Goal: Task Accomplishment & Management: Use online tool/utility

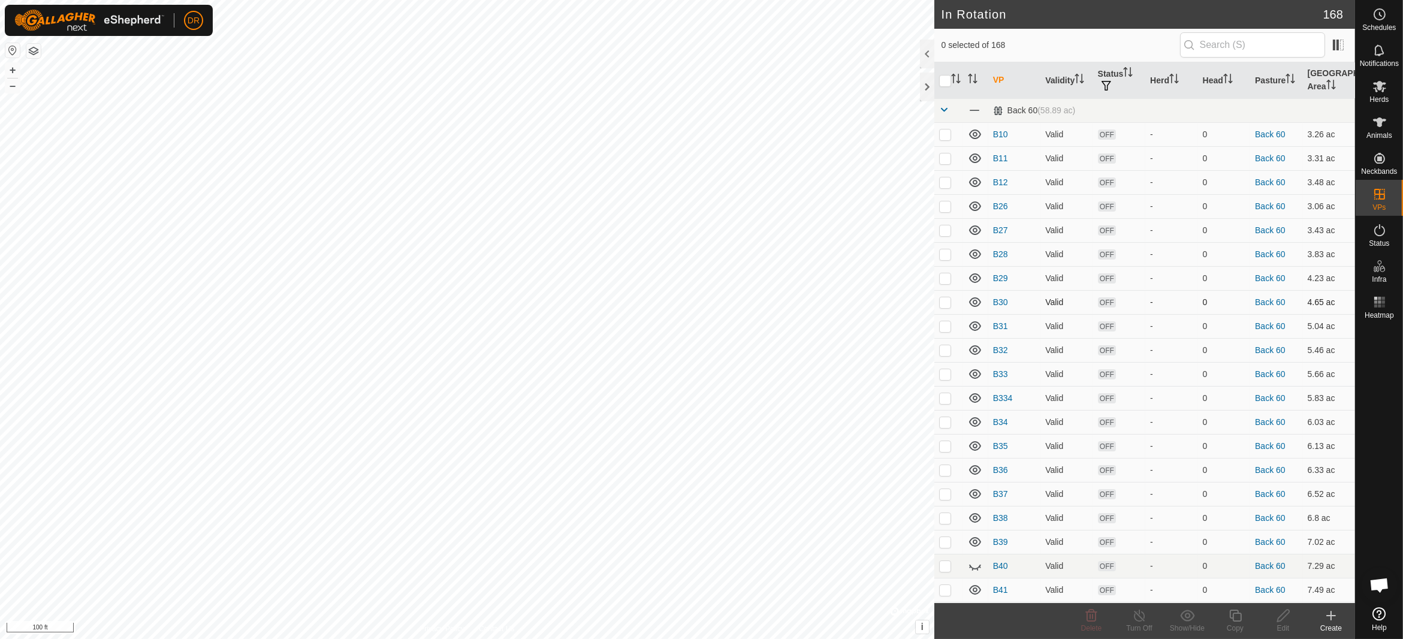
checkbox input "true"
click at [1238, 620] on icon at bounding box center [1235, 615] width 12 height 12
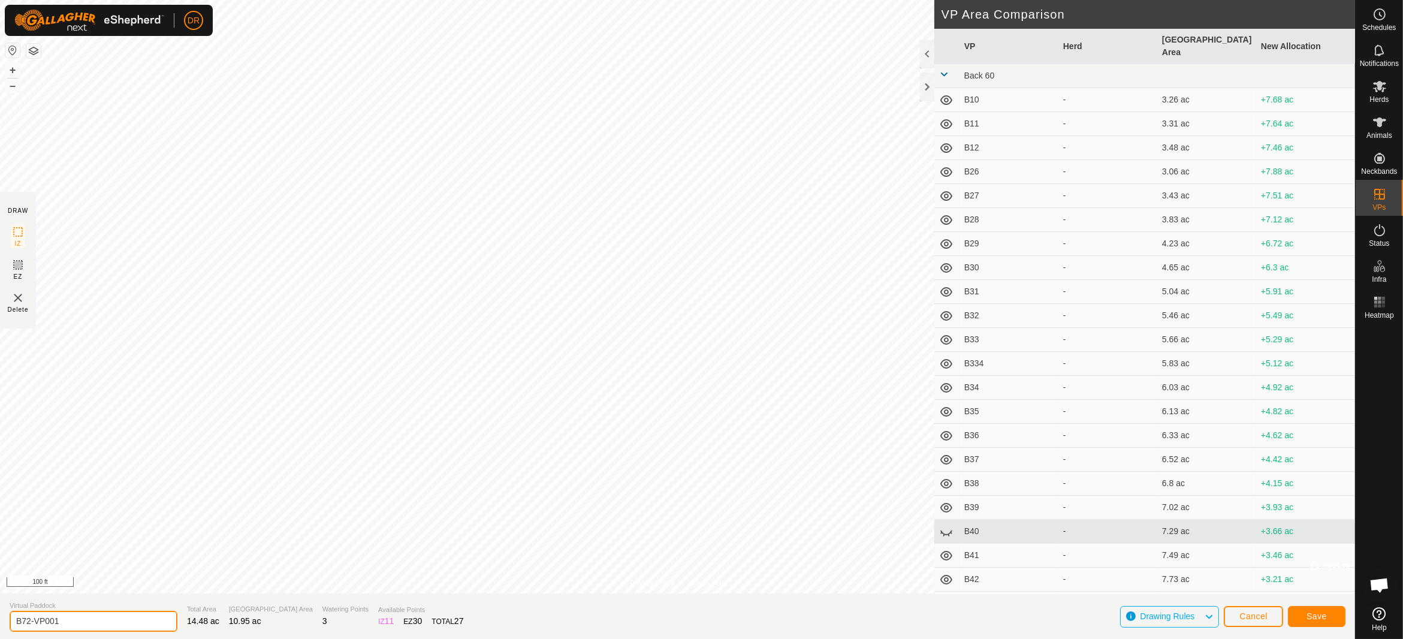
drag, startPoint x: 94, startPoint y: 621, endPoint x: 0, endPoint y: 624, distance: 94.1
click at [0, 624] on section "Virtual Paddock B72-VP001 Total Area 14.48 ac Grazing Area 10.95 ac Watering Po…" at bounding box center [677, 616] width 1355 height 46
type input "B73"
click at [1314, 618] on span "Save" at bounding box center [1316, 616] width 20 height 10
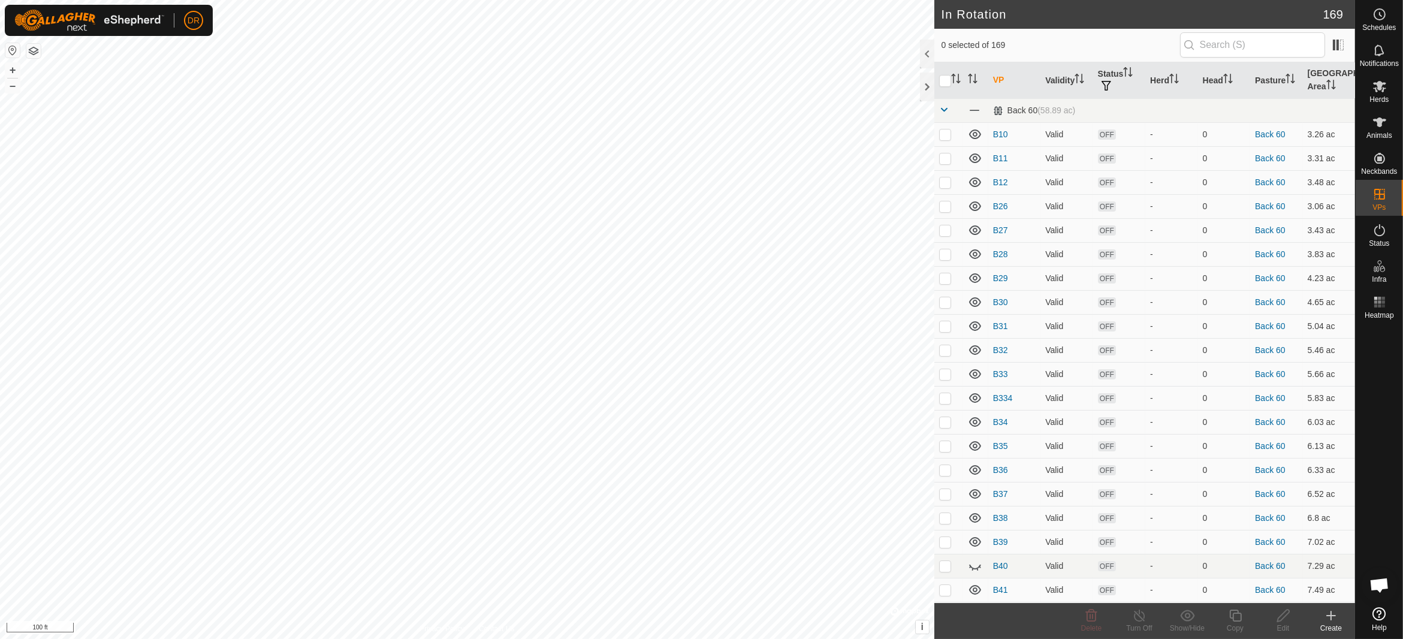
checkbox input "true"
click at [1237, 621] on icon at bounding box center [1235, 615] width 12 height 12
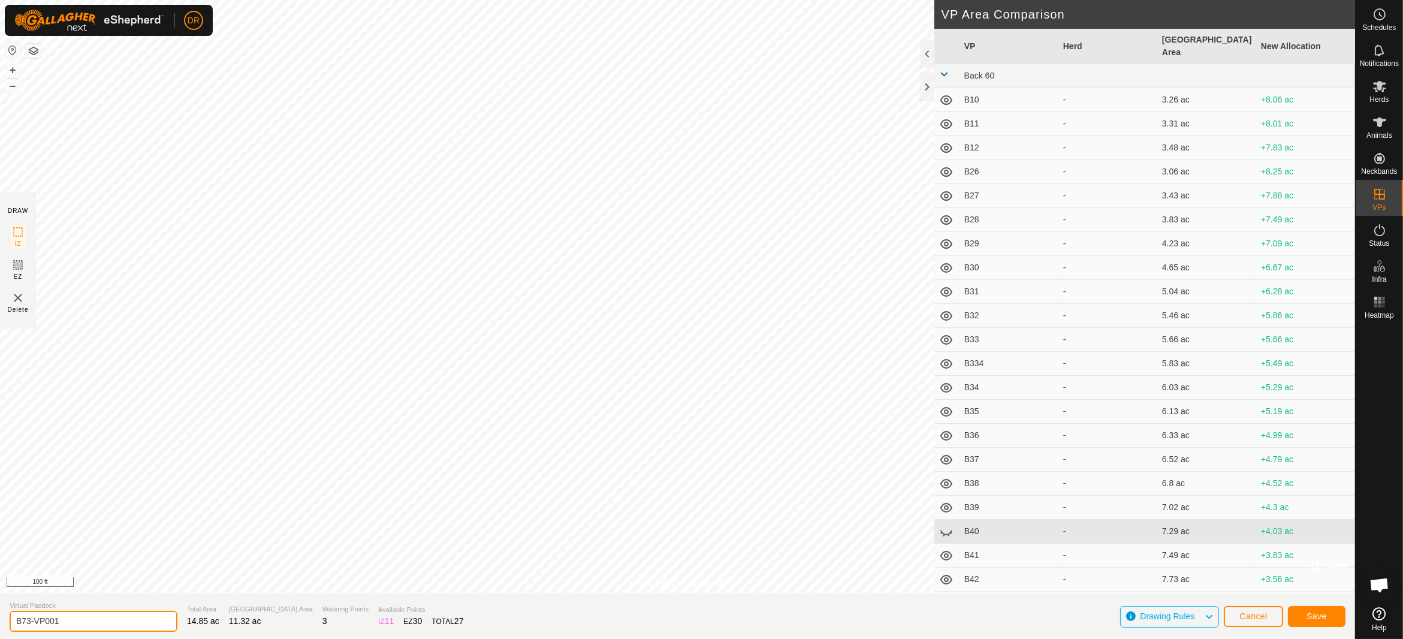
drag, startPoint x: 82, startPoint y: 621, endPoint x: 0, endPoint y: 626, distance: 82.2
click at [0, 626] on section "Virtual Paddock B73-VP001 Total Area 14.85 ac Grazing Area 11.32 ac Watering Po…" at bounding box center [677, 616] width 1355 height 46
type input "B74"
click at [1314, 615] on span "Save" at bounding box center [1316, 616] width 20 height 10
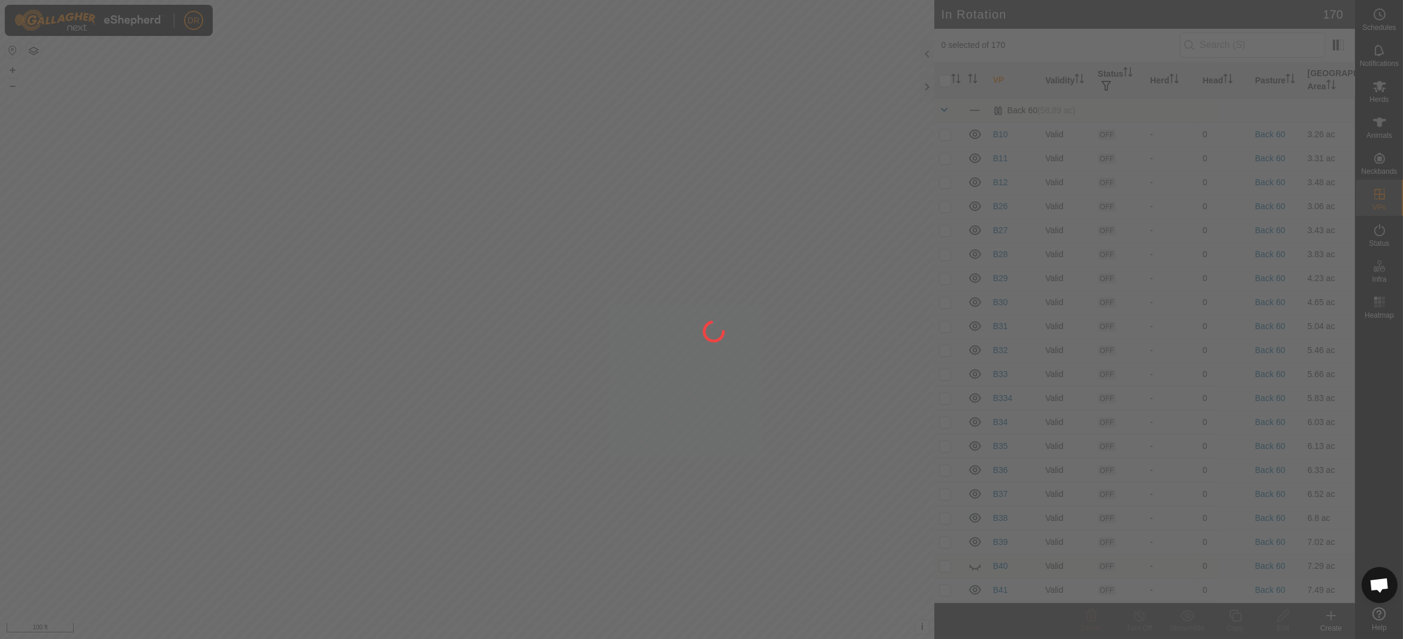
checkbox input "true"
click at [1238, 621] on div at bounding box center [701, 319] width 1403 height 639
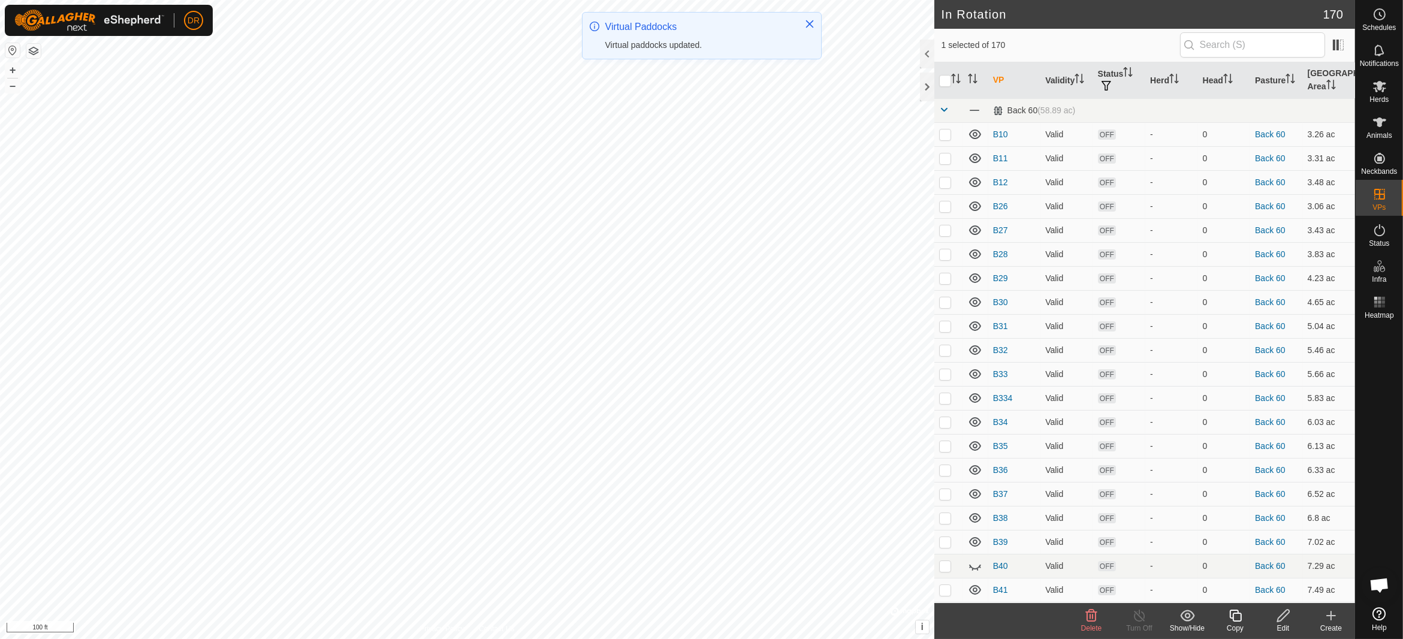
click at [1238, 621] on icon at bounding box center [1235, 615] width 12 height 12
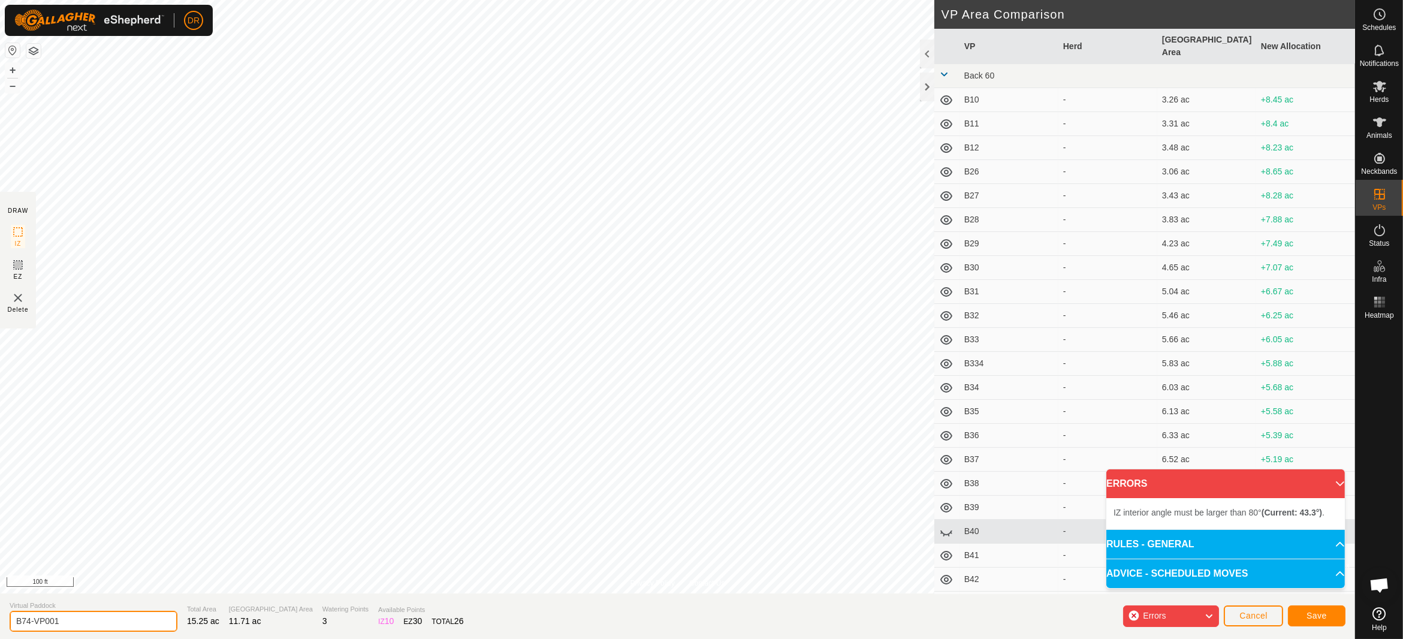
drag, startPoint x: 79, startPoint y: 623, endPoint x: 0, endPoint y: 624, distance: 79.1
click at [0, 624] on section "Virtual Paddock B74-VP001 Total Area 15.25 ac Grazing Area 11.71 ac Watering Po…" at bounding box center [677, 616] width 1355 height 46
type input "B75"
click at [1321, 618] on span "Save" at bounding box center [1316, 616] width 20 height 10
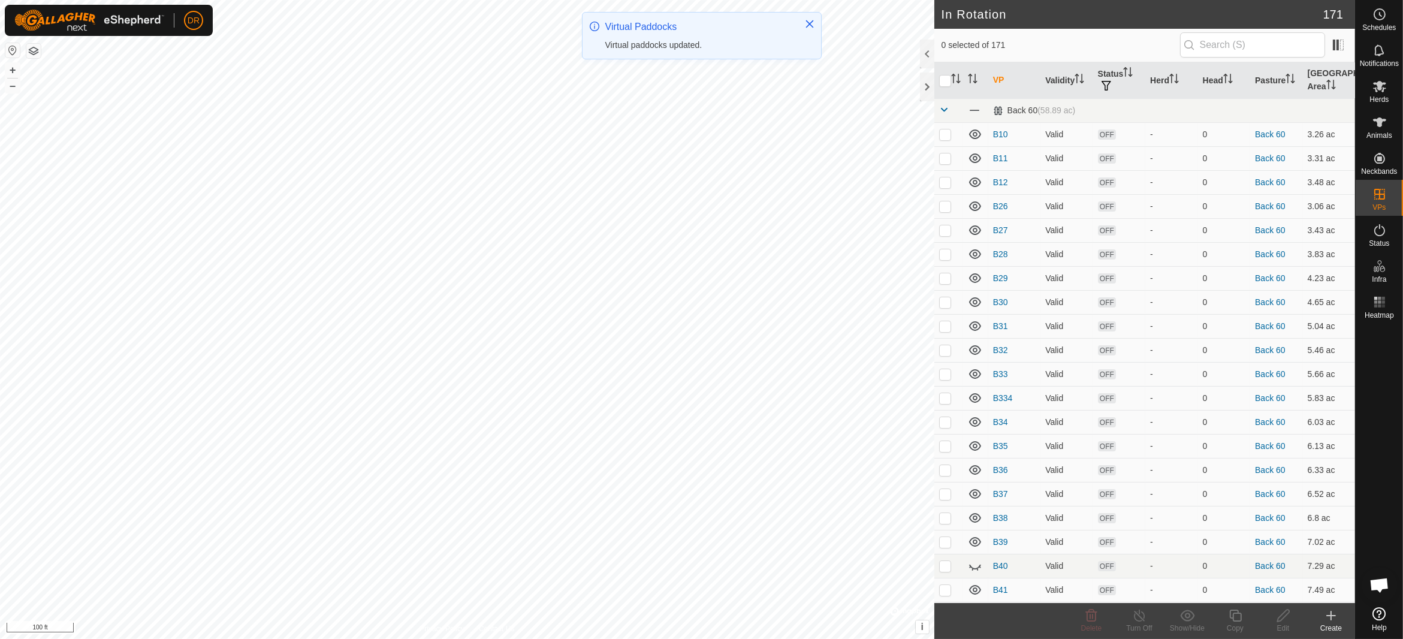
checkbox input "true"
click at [1227, 619] on copy-svg-icon at bounding box center [1235, 615] width 48 height 14
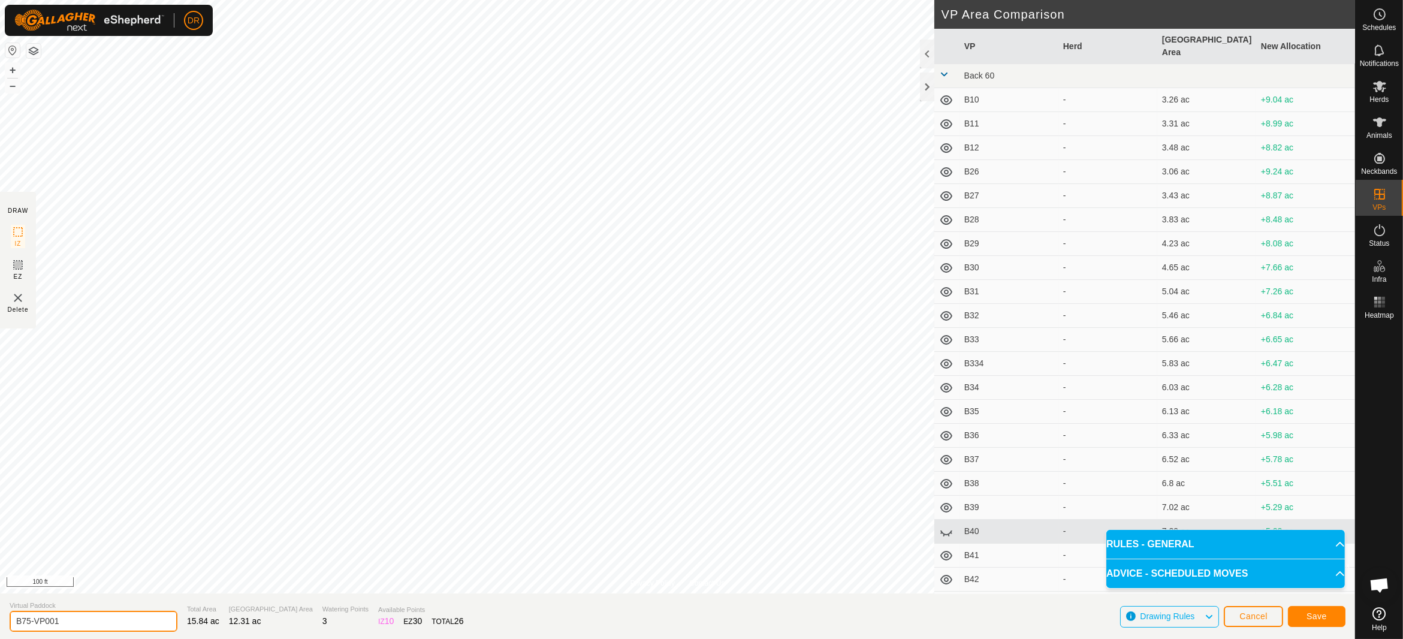
drag, startPoint x: 51, startPoint y: 620, endPoint x: 0, endPoint y: 612, distance: 51.6
click at [0, 612] on section "Virtual Paddock B75-VP001 Total Area 15.84 ac Grazing Area 12.31 ac Watering Po…" at bounding box center [677, 616] width 1355 height 46
type input "B76"
click at [1320, 611] on button "Save" at bounding box center [1317, 616] width 58 height 21
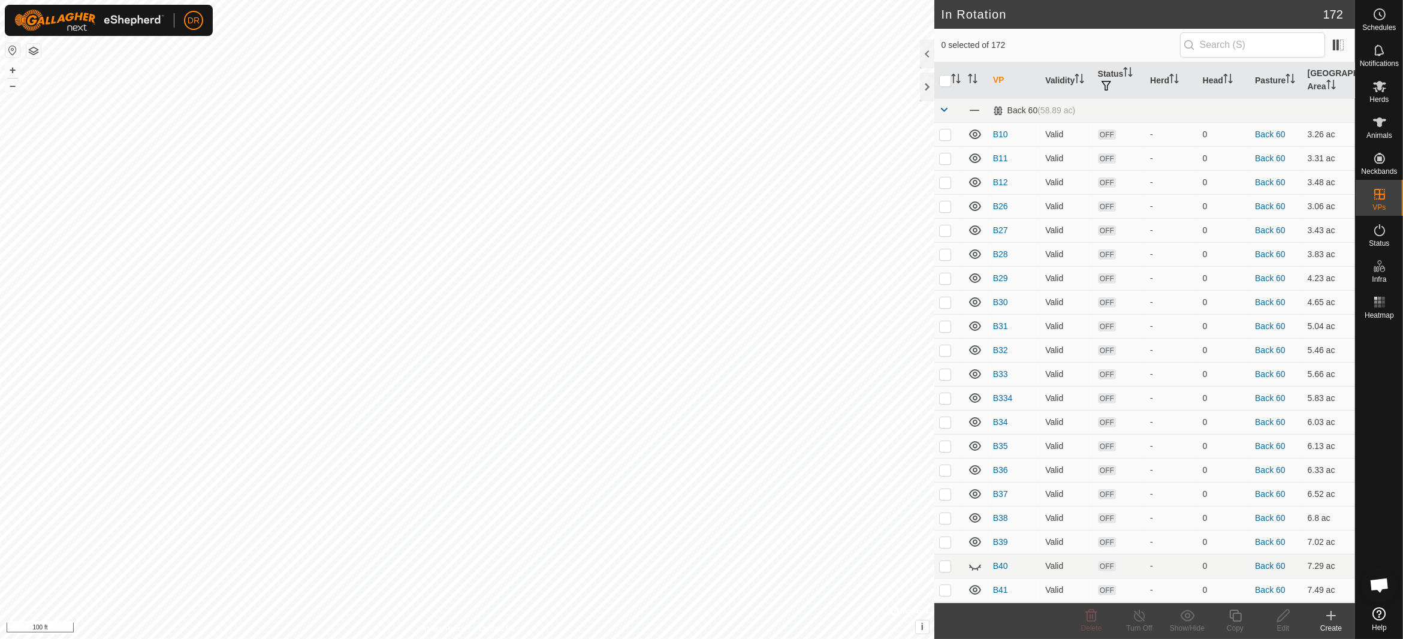
checkbox input "true"
click at [1239, 621] on icon at bounding box center [1235, 615] width 12 height 12
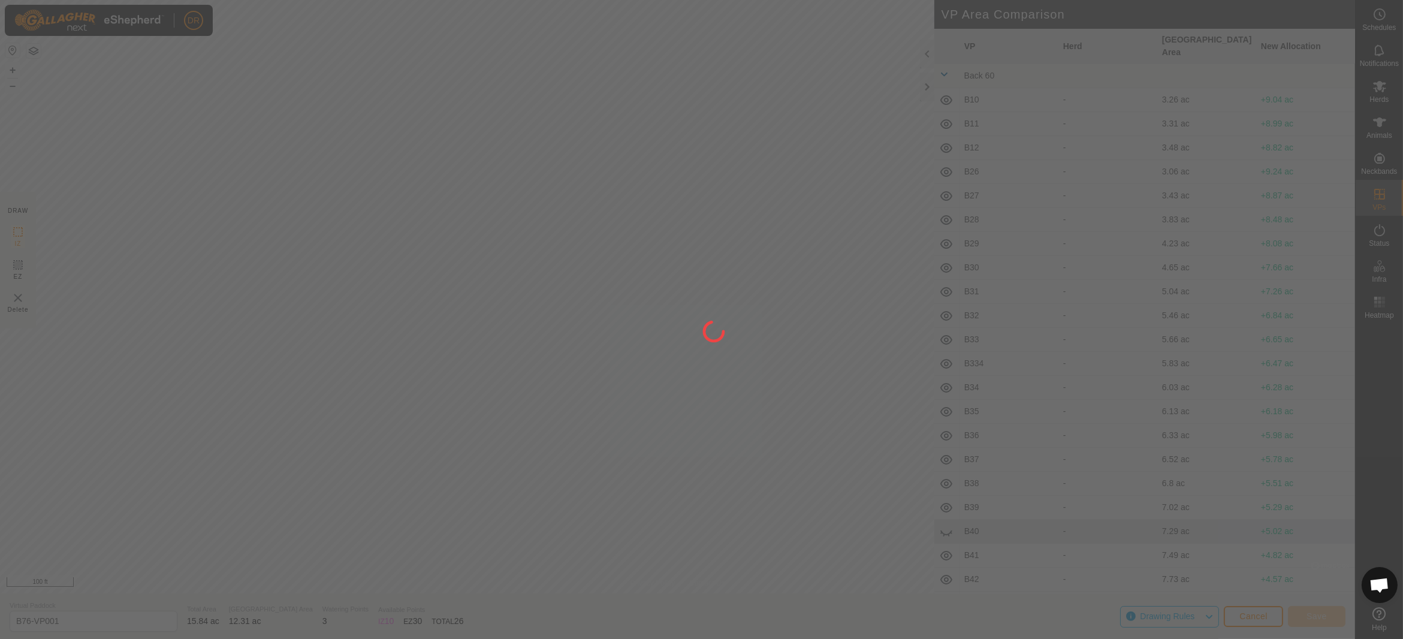
click at [575, 441] on div "DR Schedules Notifications Herds Animals Neckbands VPs Status Infra Heatmap Hel…" at bounding box center [701, 319] width 1403 height 639
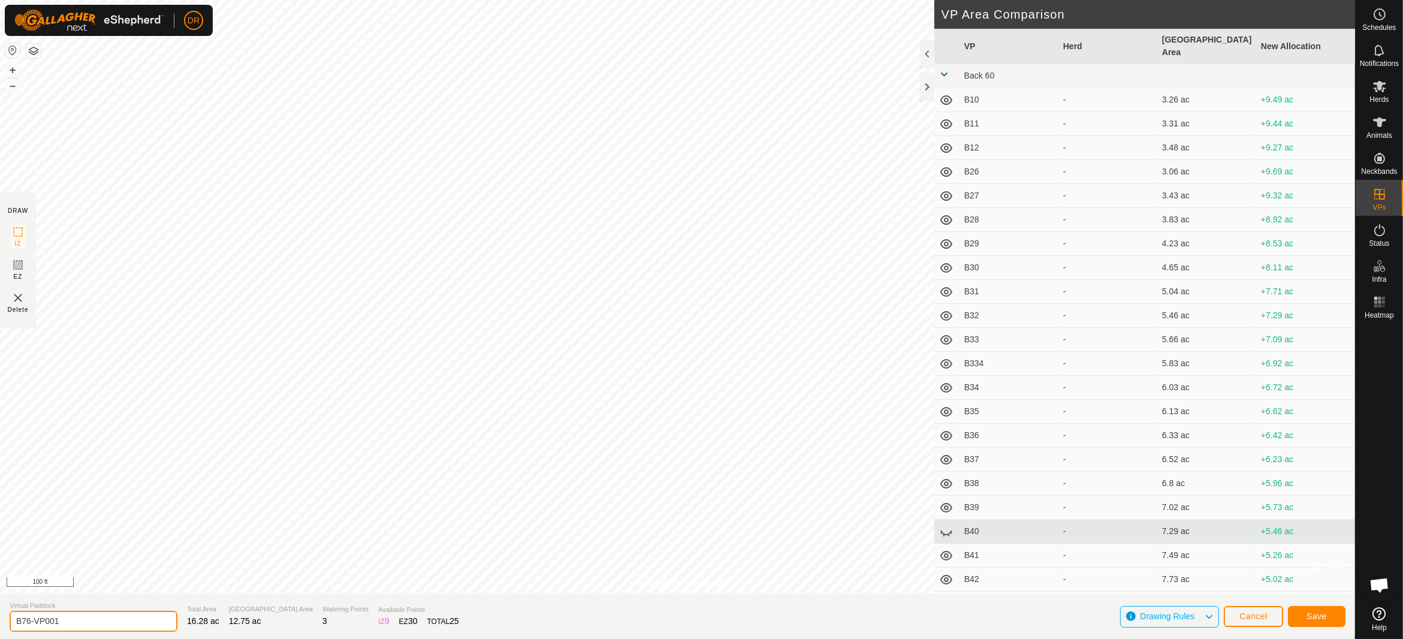
drag, startPoint x: 65, startPoint y: 618, endPoint x: 0, endPoint y: 626, distance: 65.7
click at [0, 626] on section "Virtual Paddock B76-VP001 Total Area 16.28 ac Grazing Area 12.75 ac Watering Po…" at bounding box center [677, 616] width 1355 height 46
type input "B77"
click at [1325, 620] on span "Save" at bounding box center [1316, 616] width 20 height 10
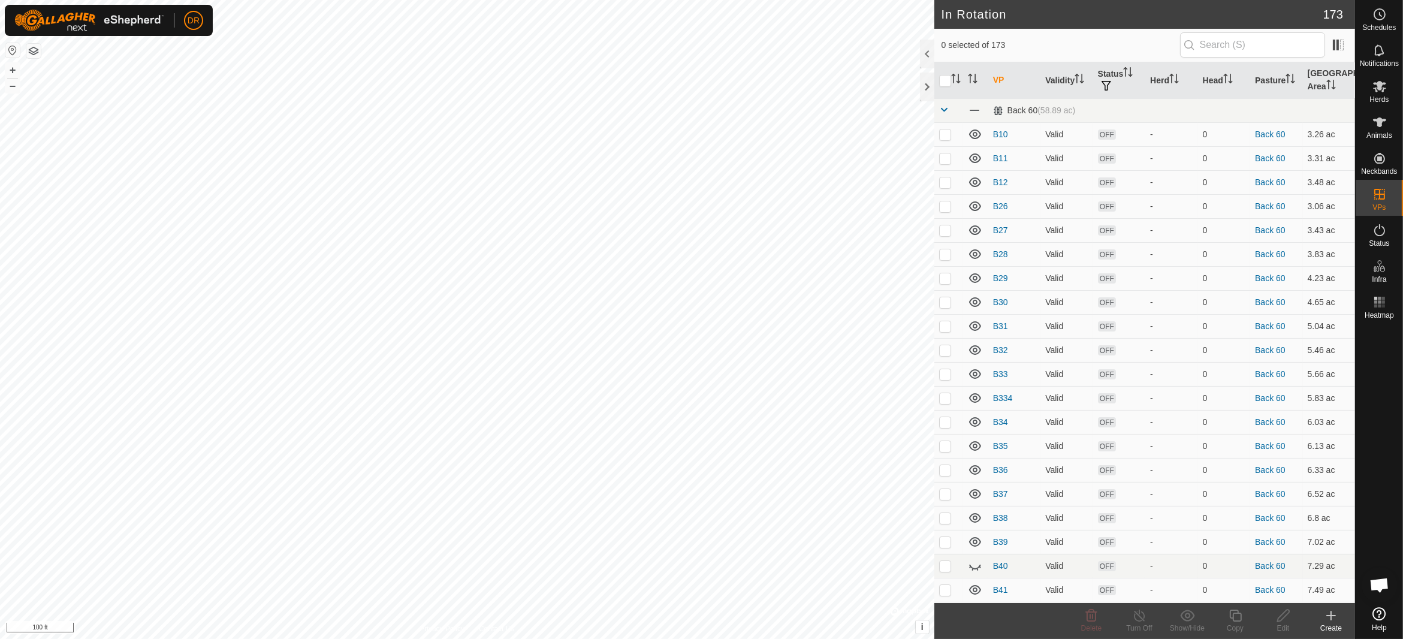
checkbox input "true"
click at [1234, 623] on div "Copy" at bounding box center [1235, 628] width 48 height 11
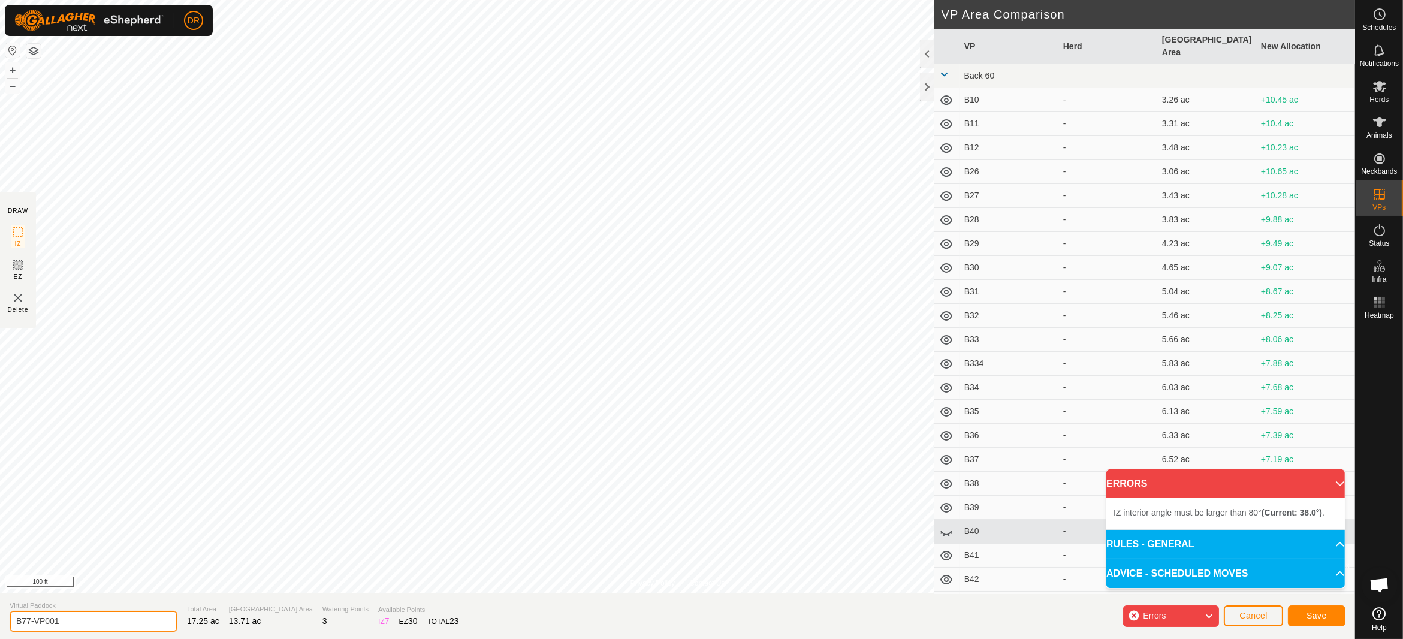
drag, startPoint x: 78, startPoint y: 621, endPoint x: 0, endPoint y: 625, distance: 78.0
click at [0, 625] on section "Virtual Paddock B77-VP001 Total Area 17.25 ac Grazing Area 13.71 ac Watering Po…" at bounding box center [677, 616] width 1355 height 46
type input "B78"
click at [1334, 616] on button "Save" at bounding box center [1317, 615] width 58 height 21
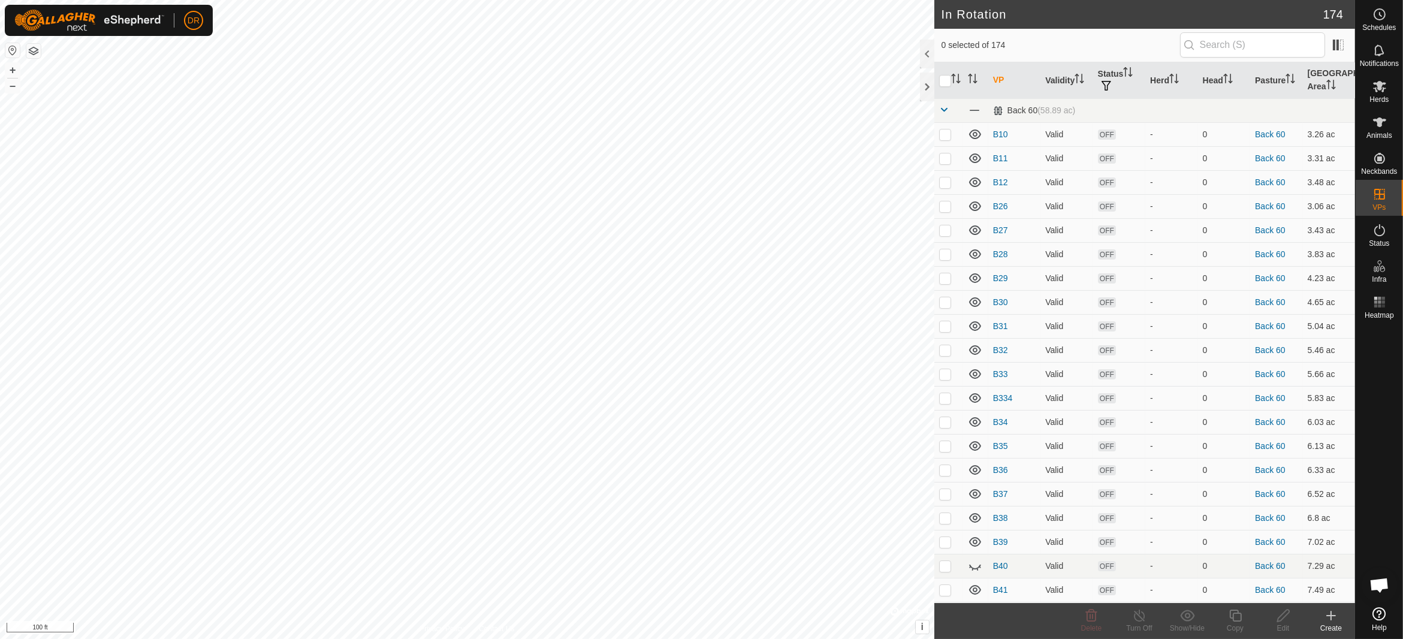
checkbox input "true"
click at [1241, 621] on icon at bounding box center [1235, 615] width 15 height 14
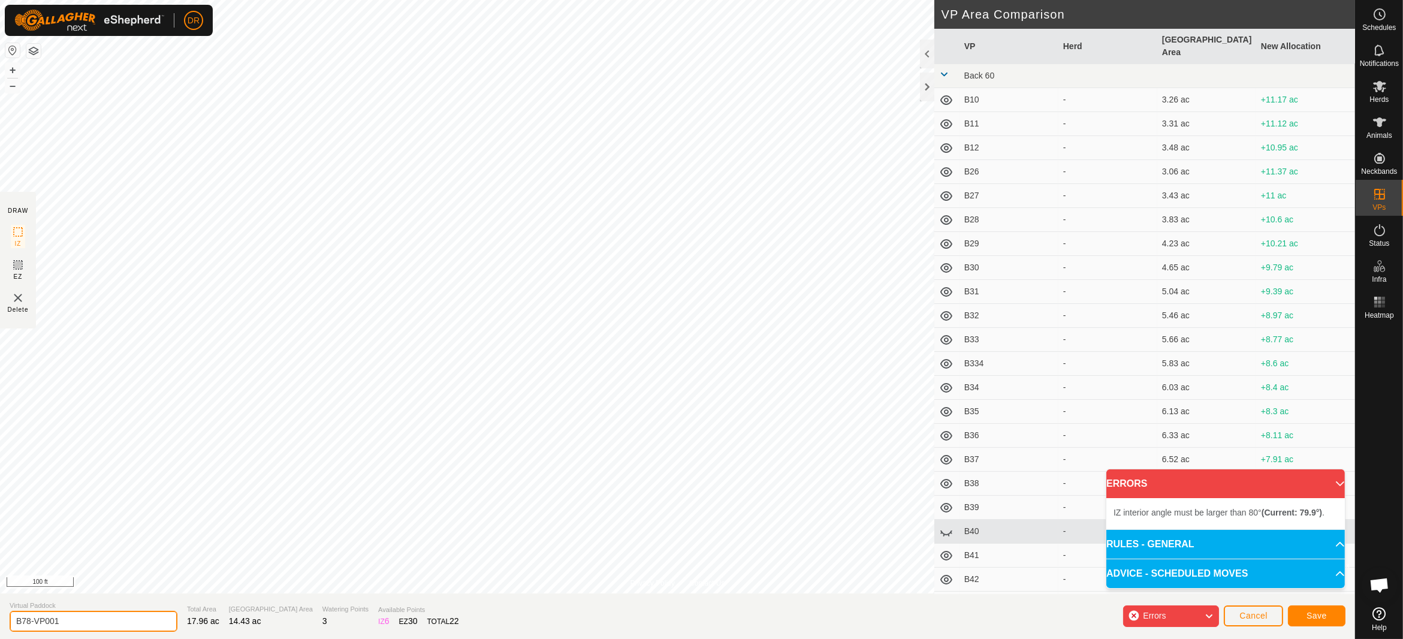
drag, startPoint x: 65, startPoint y: 623, endPoint x: 0, endPoint y: 618, distance: 65.5
click at [0, 618] on section "Virtual Paddock B78-VP001 Total Area 17.96 ac Grazing Area 14.43 ac Watering Po…" at bounding box center [677, 616] width 1355 height 46
type input "B79"
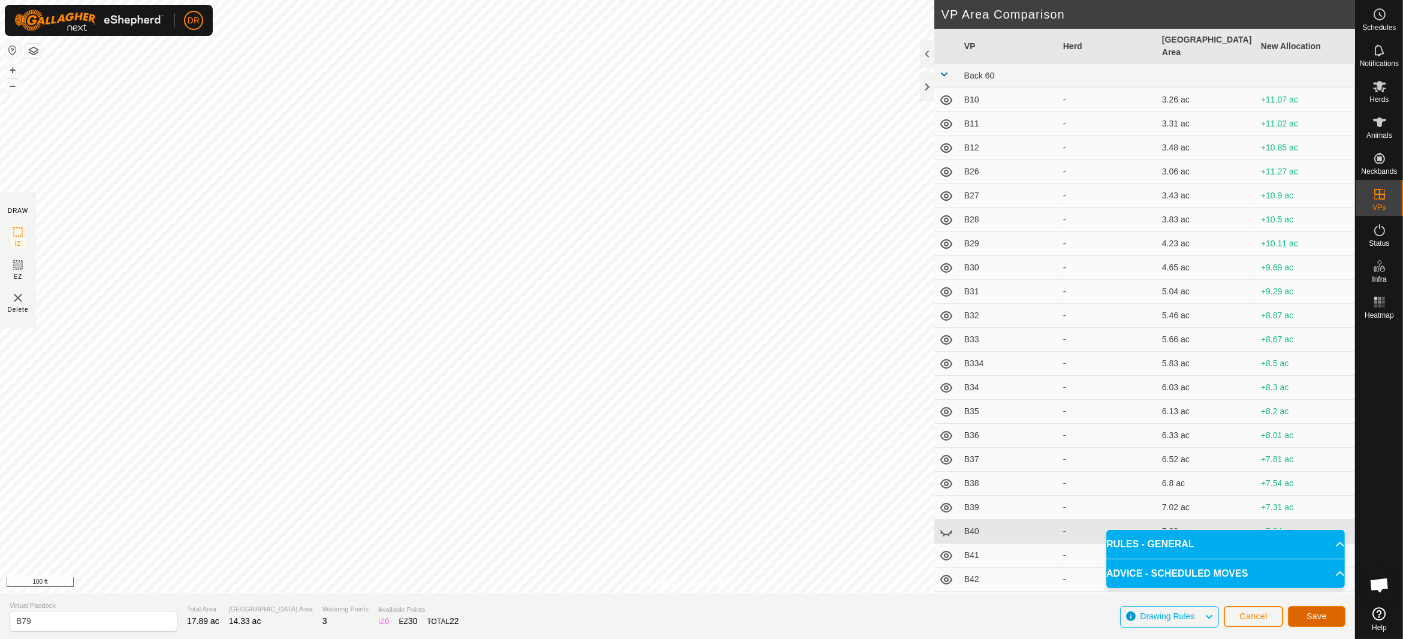
click at [1317, 614] on span "Save" at bounding box center [1316, 616] width 20 height 10
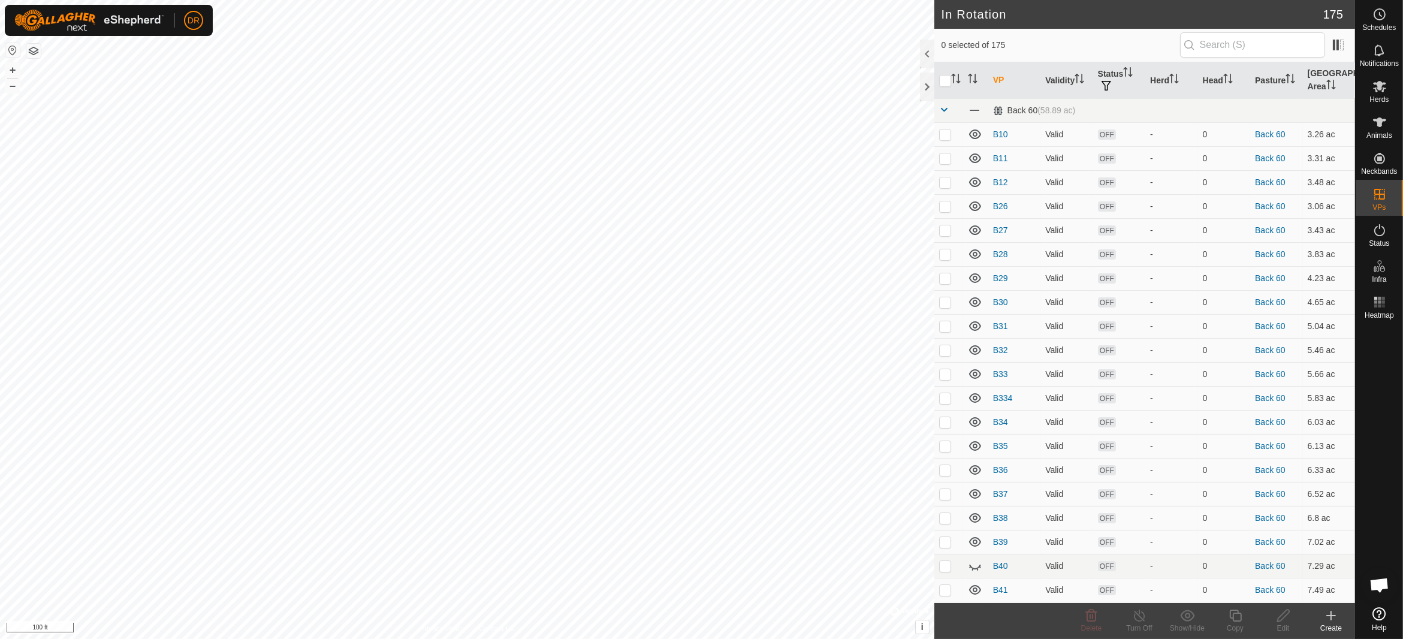
checkbox input "true"
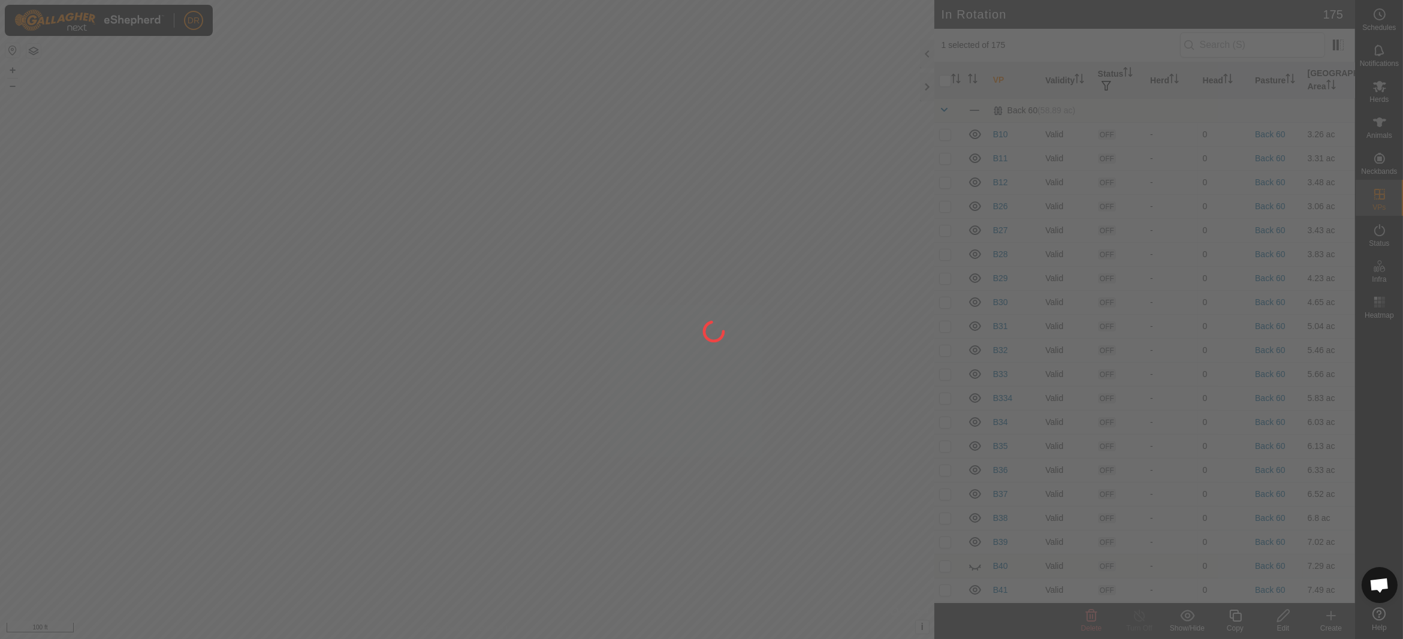
drag, startPoint x: 1225, startPoint y: 619, endPoint x: 1234, endPoint y: 621, distance: 9.2
click at [1234, 621] on div at bounding box center [701, 319] width 1403 height 639
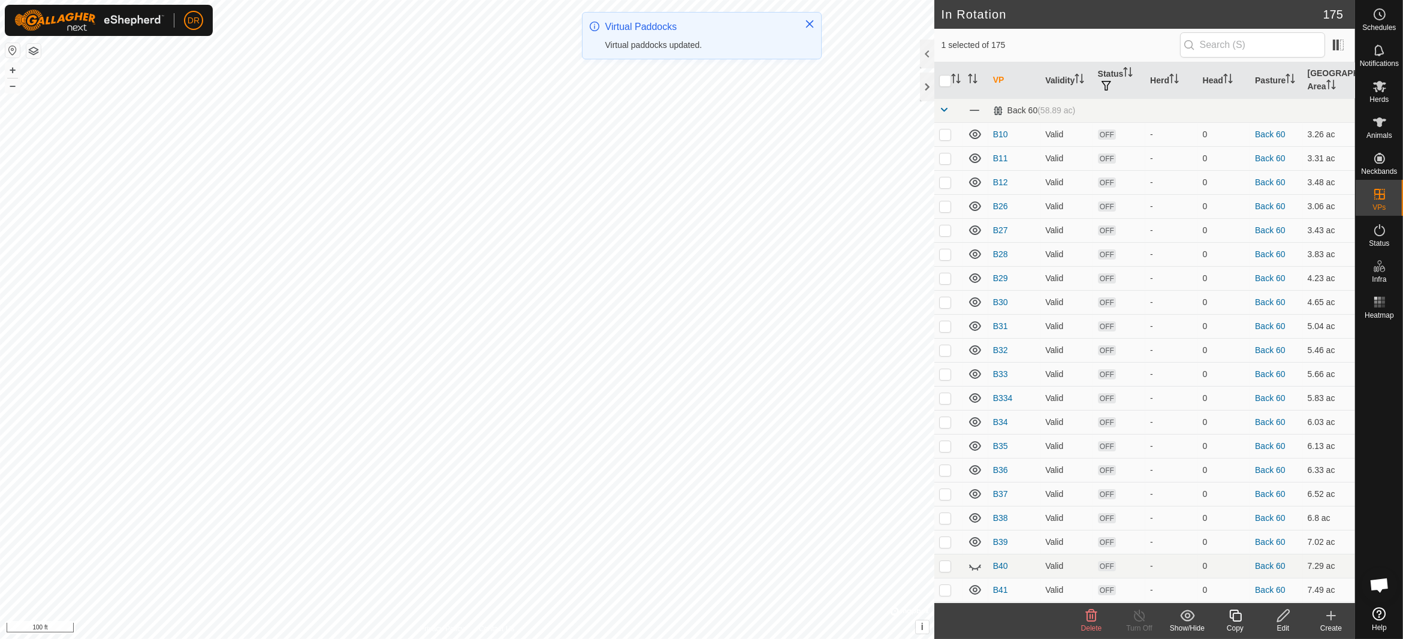
click at [1234, 620] on icon at bounding box center [1235, 615] width 15 height 14
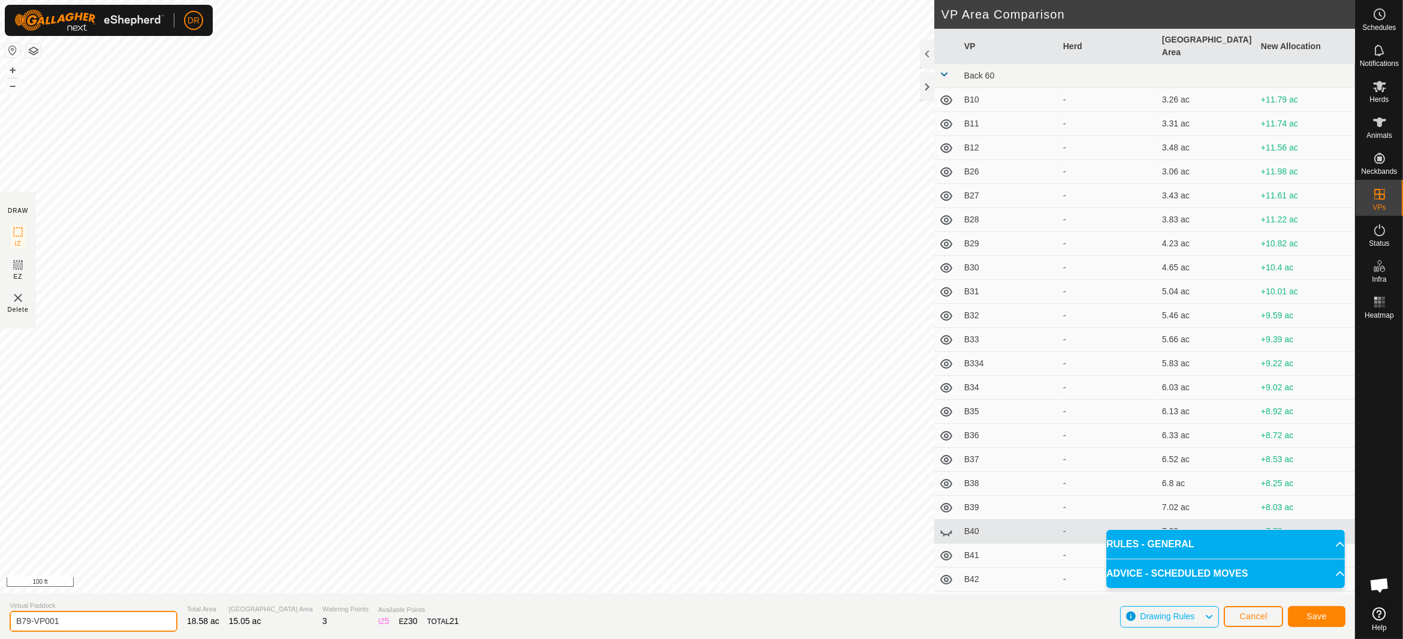
drag, startPoint x: 65, startPoint y: 620, endPoint x: 0, endPoint y: 614, distance: 65.0
click at [0, 614] on section "Virtual Paddock B79-VP001 Total Area 18.58 ac Grazing Area 15.05 ac Watering Po…" at bounding box center [677, 616] width 1355 height 46
type input "B80"
click at [1316, 614] on span "Save" at bounding box center [1316, 616] width 20 height 10
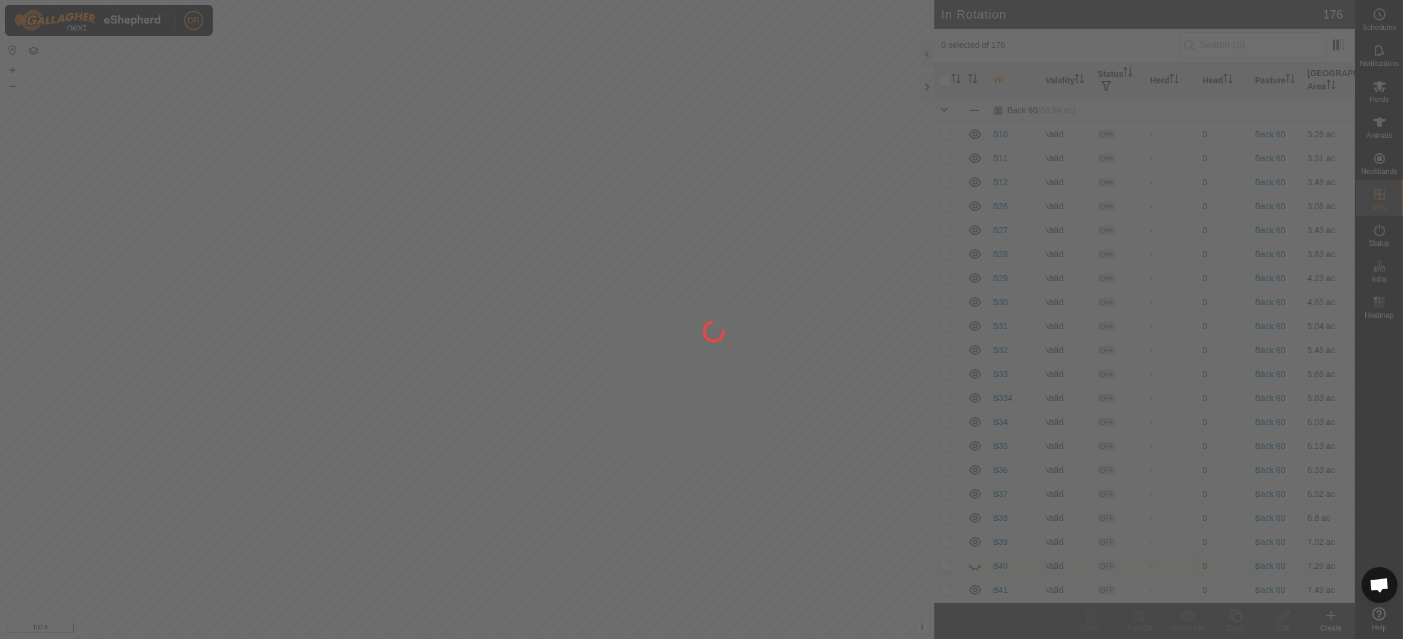
click at [417, 387] on div at bounding box center [701, 319] width 1403 height 639
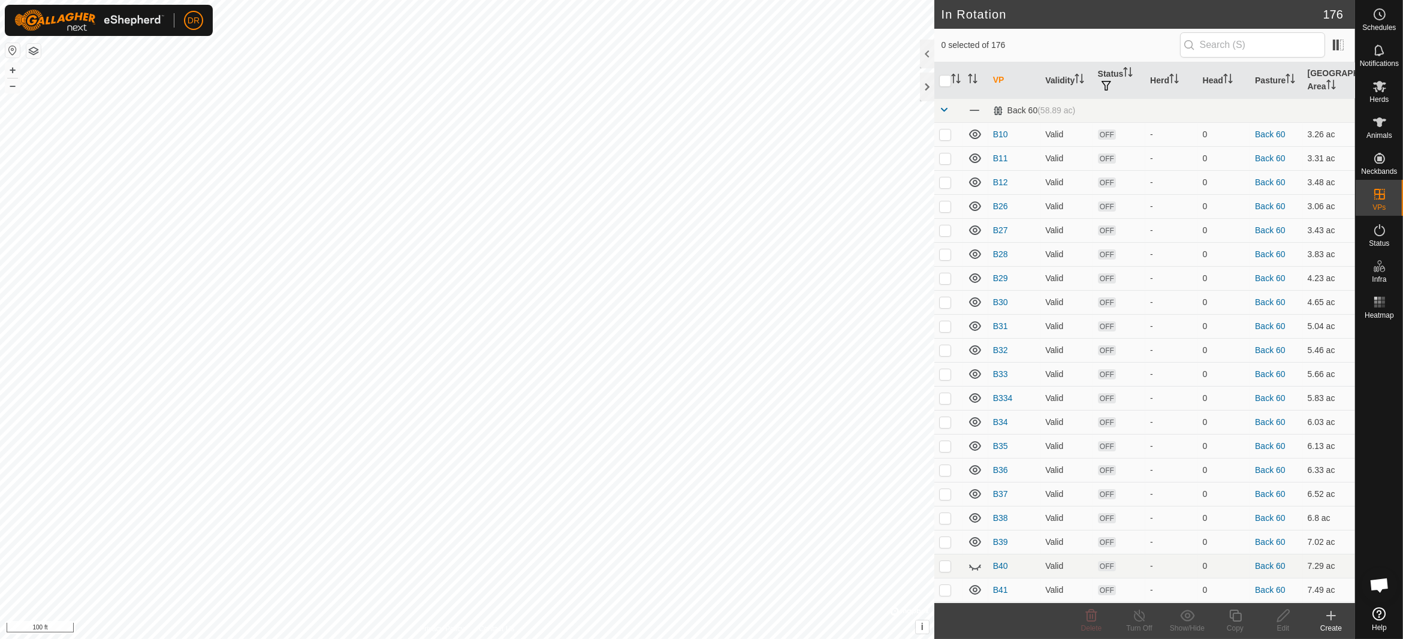
checkbox input "true"
click at [1234, 624] on div "Copy" at bounding box center [1235, 628] width 48 height 11
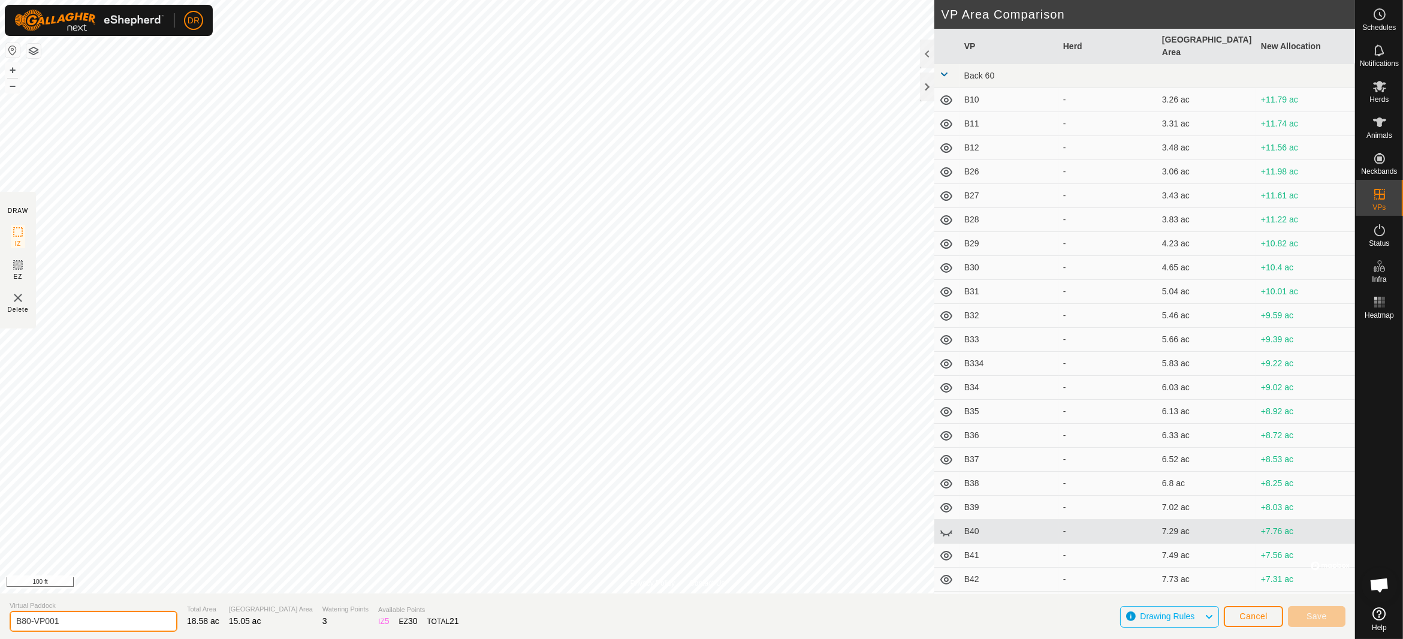
drag, startPoint x: 20, startPoint y: 617, endPoint x: 0, endPoint y: 612, distance: 20.3
click at [0, 612] on section "Virtual Paddock B80-VP001 Total Area 18.58 ac Grazing Area 15.05 ac Watering Po…" at bounding box center [677, 616] width 1355 height 46
type input "B81"
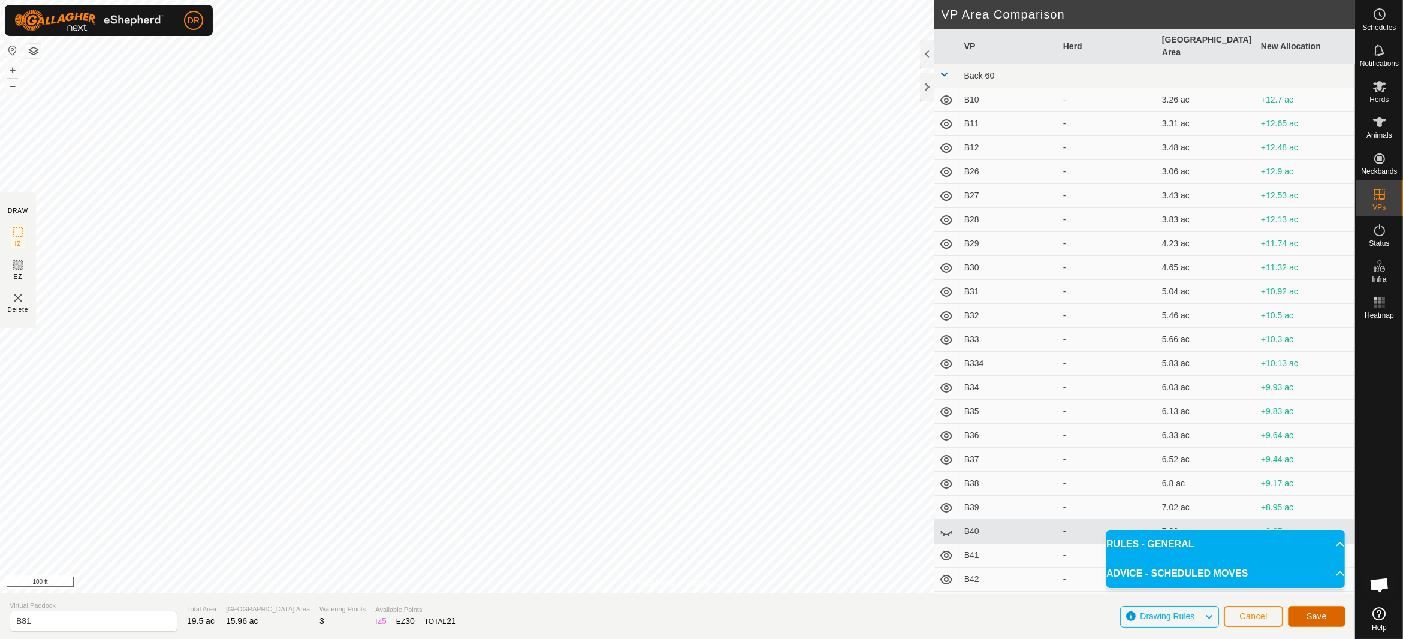
click at [1323, 618] on span "Save" at bounding box center [1316, 616] width 20 height 10
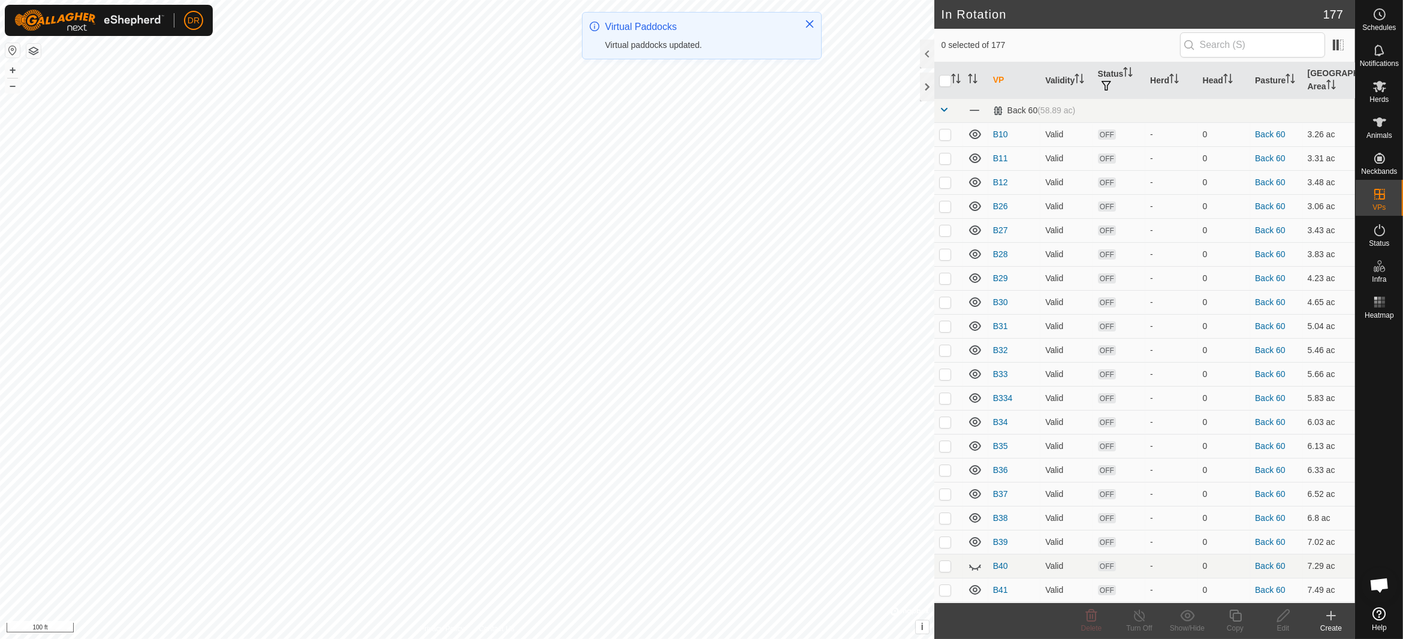
checkbox input "true"
click at [1234, 617] on icon at bounding box center [1235, 615] width 15 height 14
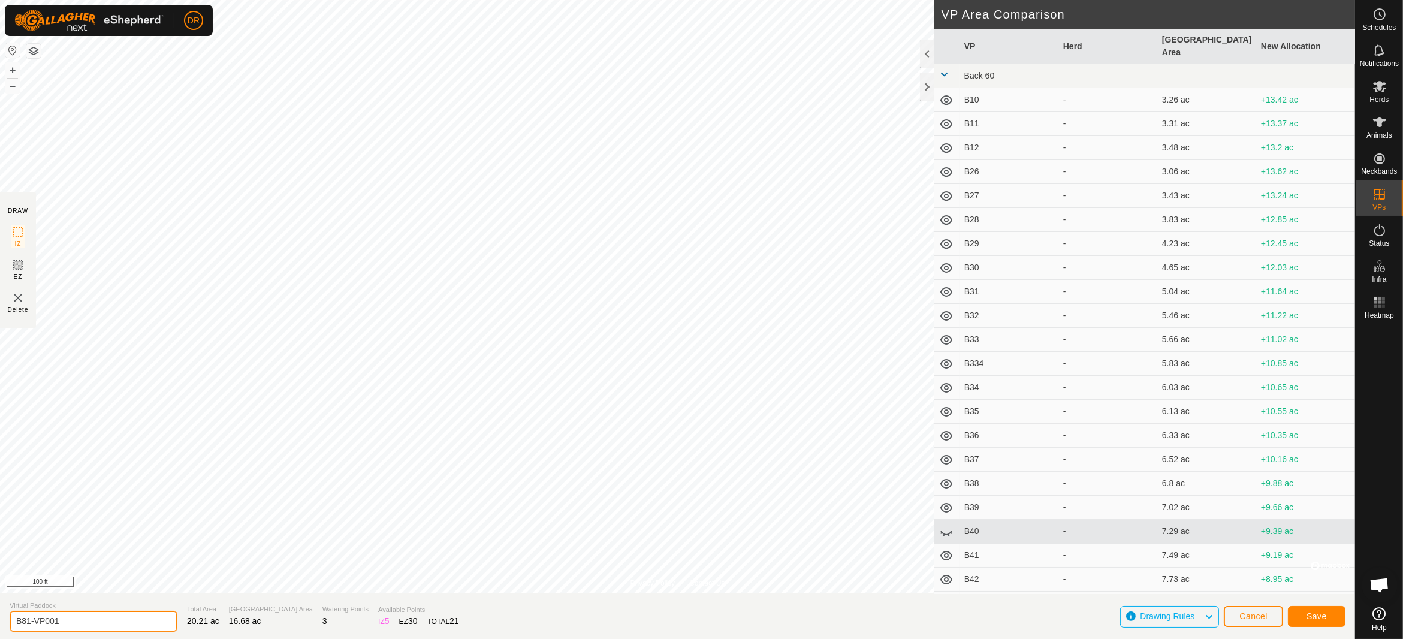
drag, startPoint x: 71, startPoint y: 623, endPoint x: 0, endPoint y: 611, distance: 72.3
click at [0, 611] on section "Virtual Paddock B81-VP001 Total Area 20.21 ac Grazing Area 16.68 ac Watering Po…" at bounding box center [677, 616] width 1355 height 46
type input "B82"
click at [1321, 613] on span "Save" at bounding box center [1316, 616] width 20 height 10
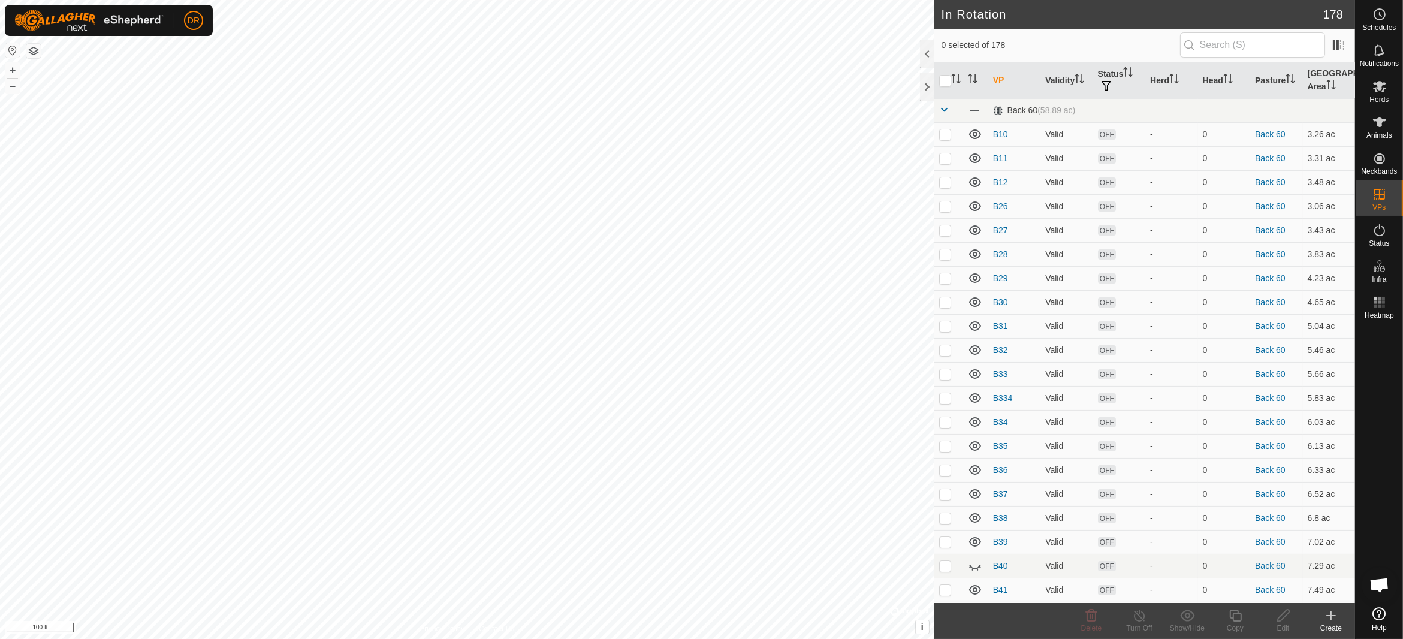
checkbox input "true"
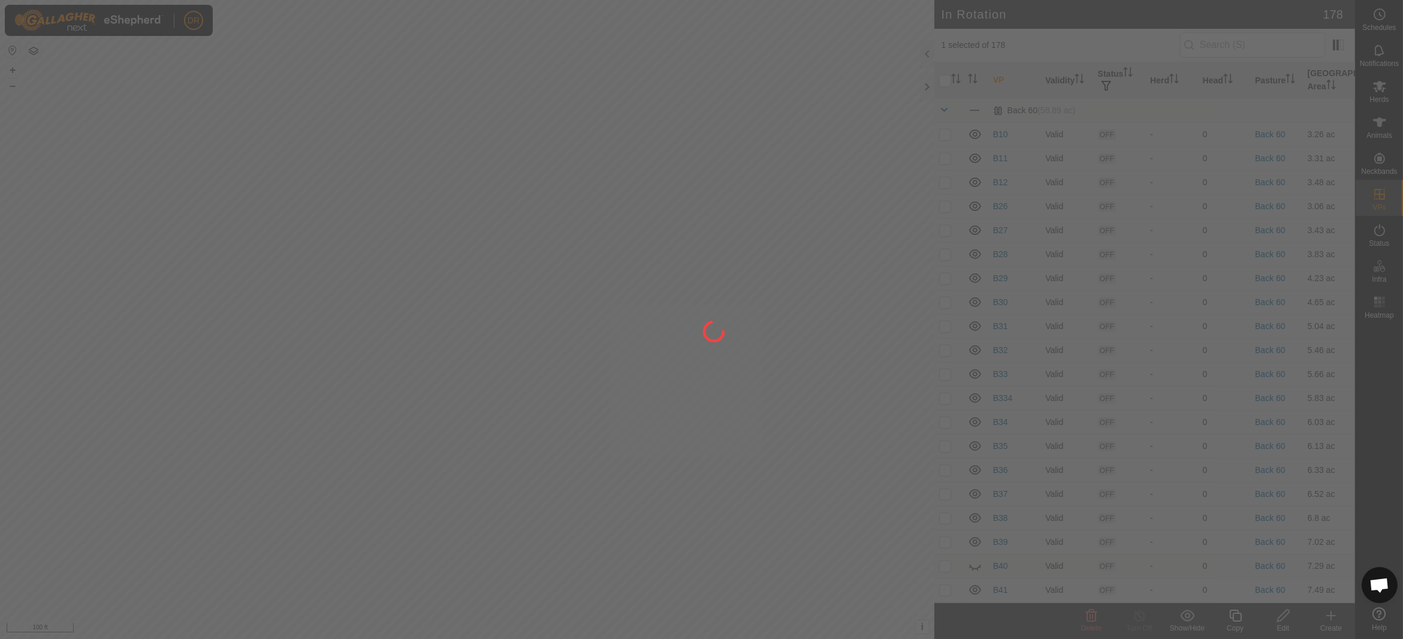
click at [469, 259] on div "DR Schedules Notifications Herds Animals Neckbands VPs Status Infra Heatmap Hel…" at bounding box center [701, 319] width 1403 height 639
